Goal: Information Seeking & Learning: Stay updated

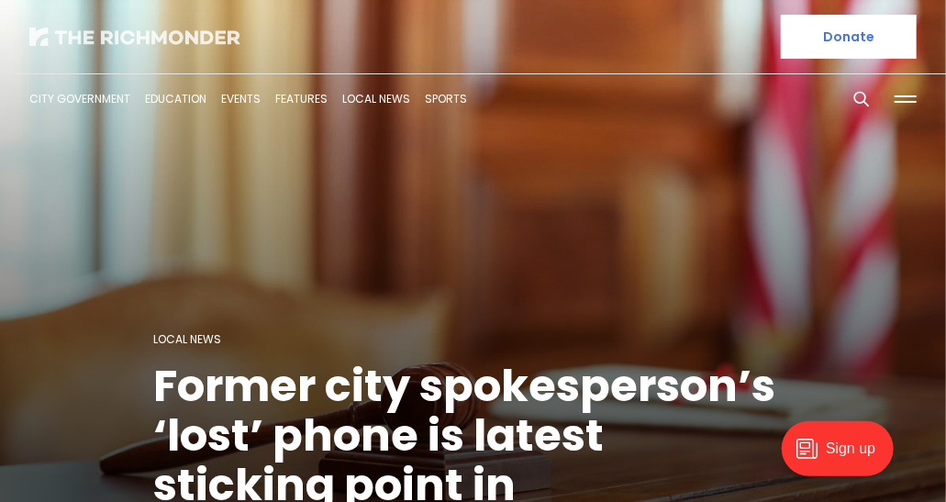
click at [217, 38] on img at bounding box center [134, 37] width 211 height 18
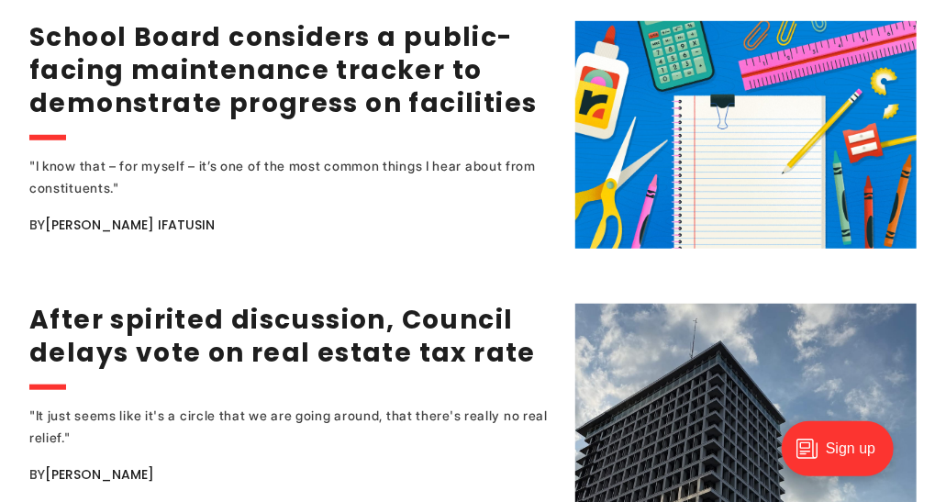
scroll to position [3210, 0]
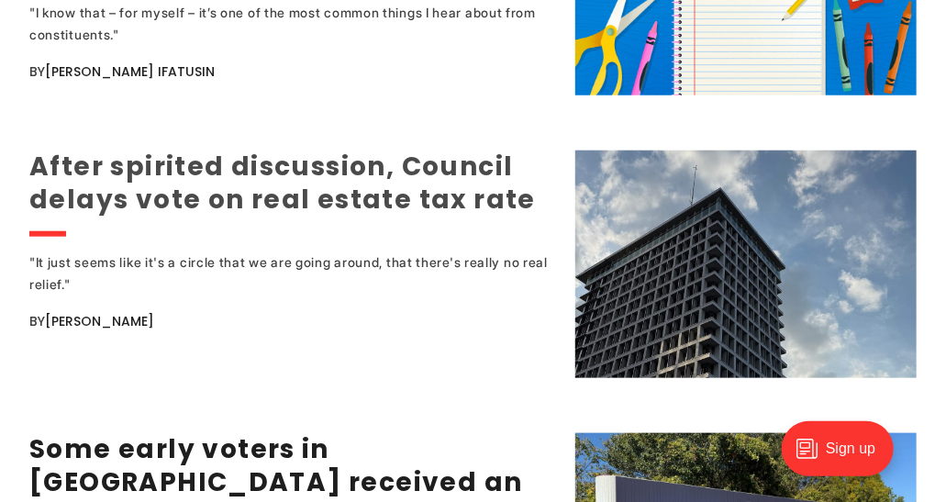
click at [420, 170] on link "After spirited discussion, Council delays vote on real estate tax rate" at bounding box center [282, 183] width 506 height 69
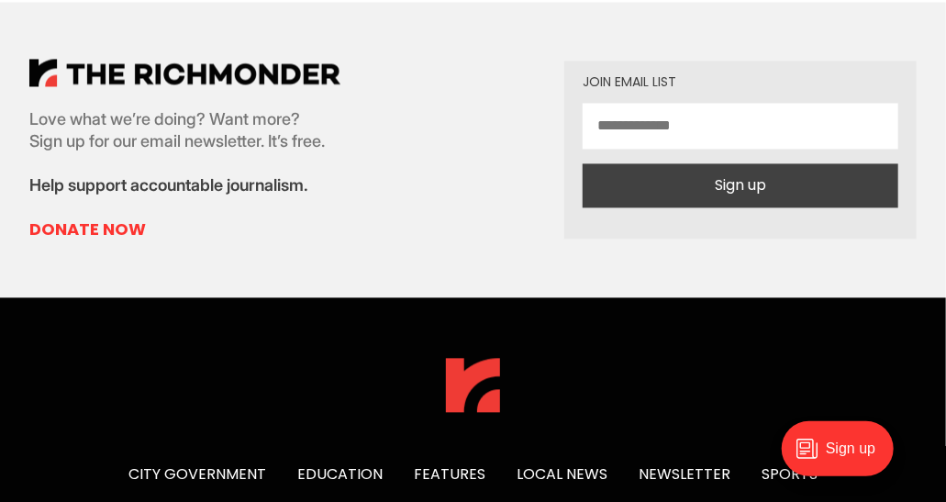
scroll to position [4125, 0]
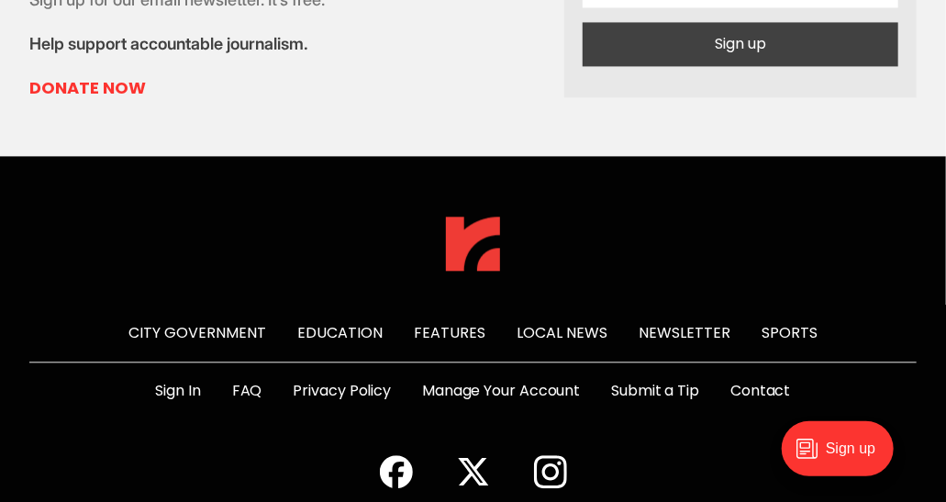
click at [551, 322] on link "Local News" at bounding box center [561, 332] width 91 height 21
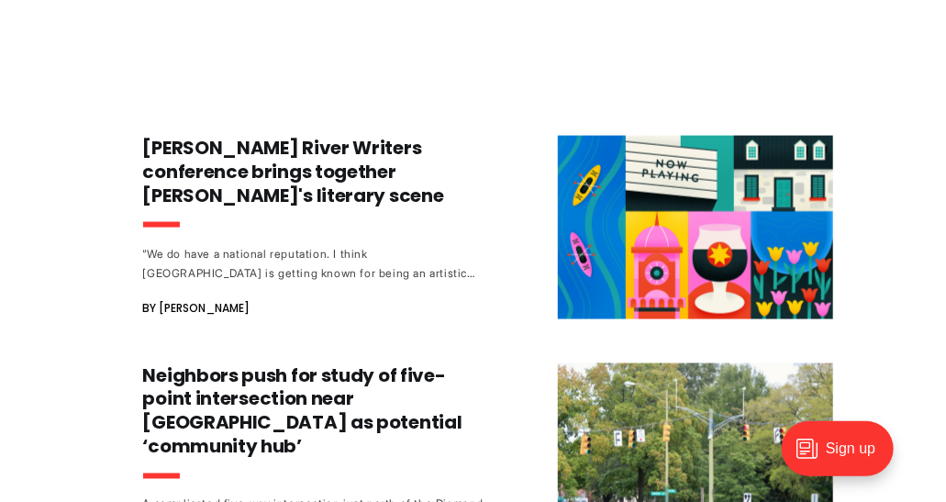
scroll to position [764, 0]
